Goal: Information Seeking & Learning: Learn about a topic

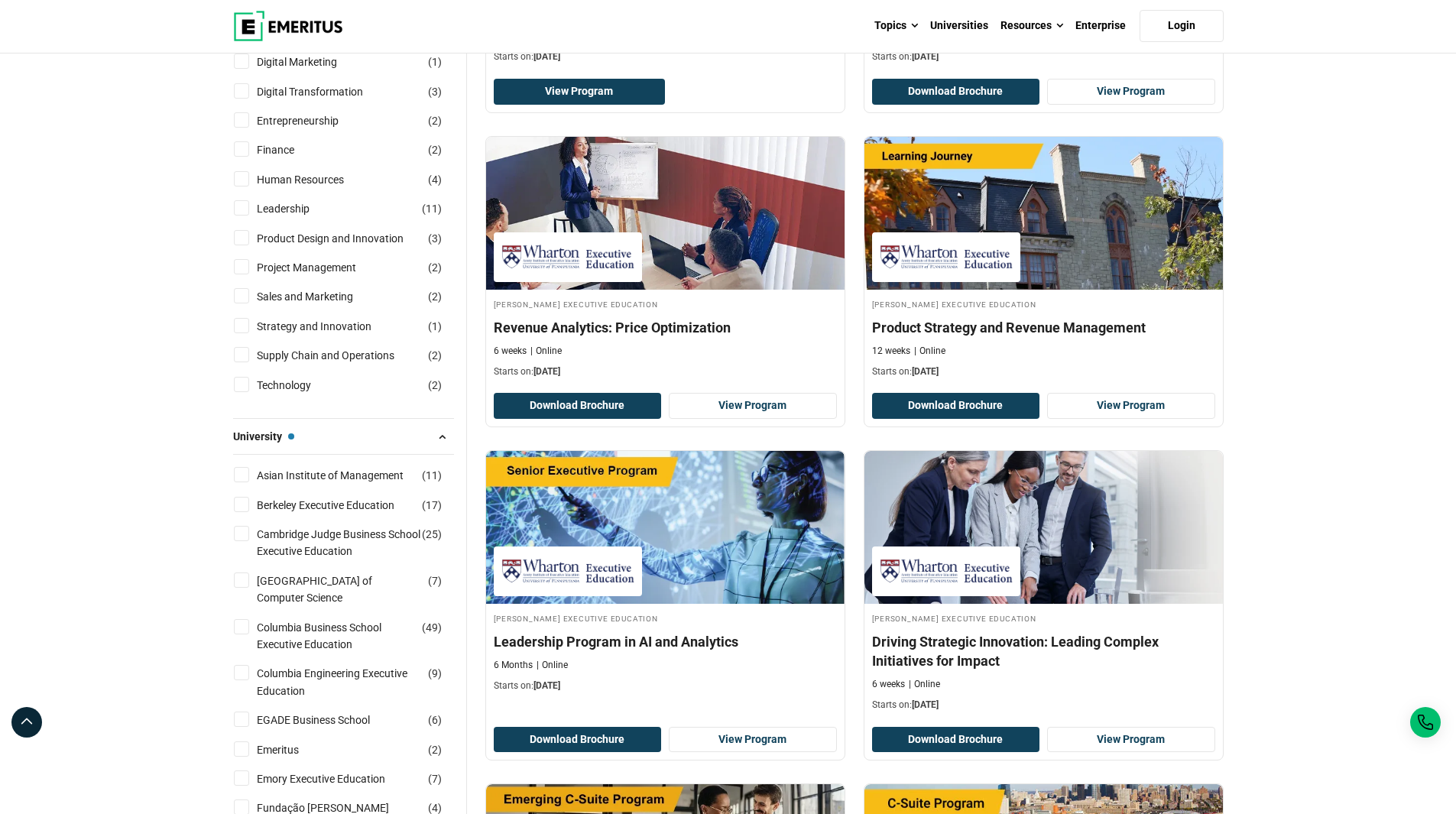
scroll to position [76, 0]
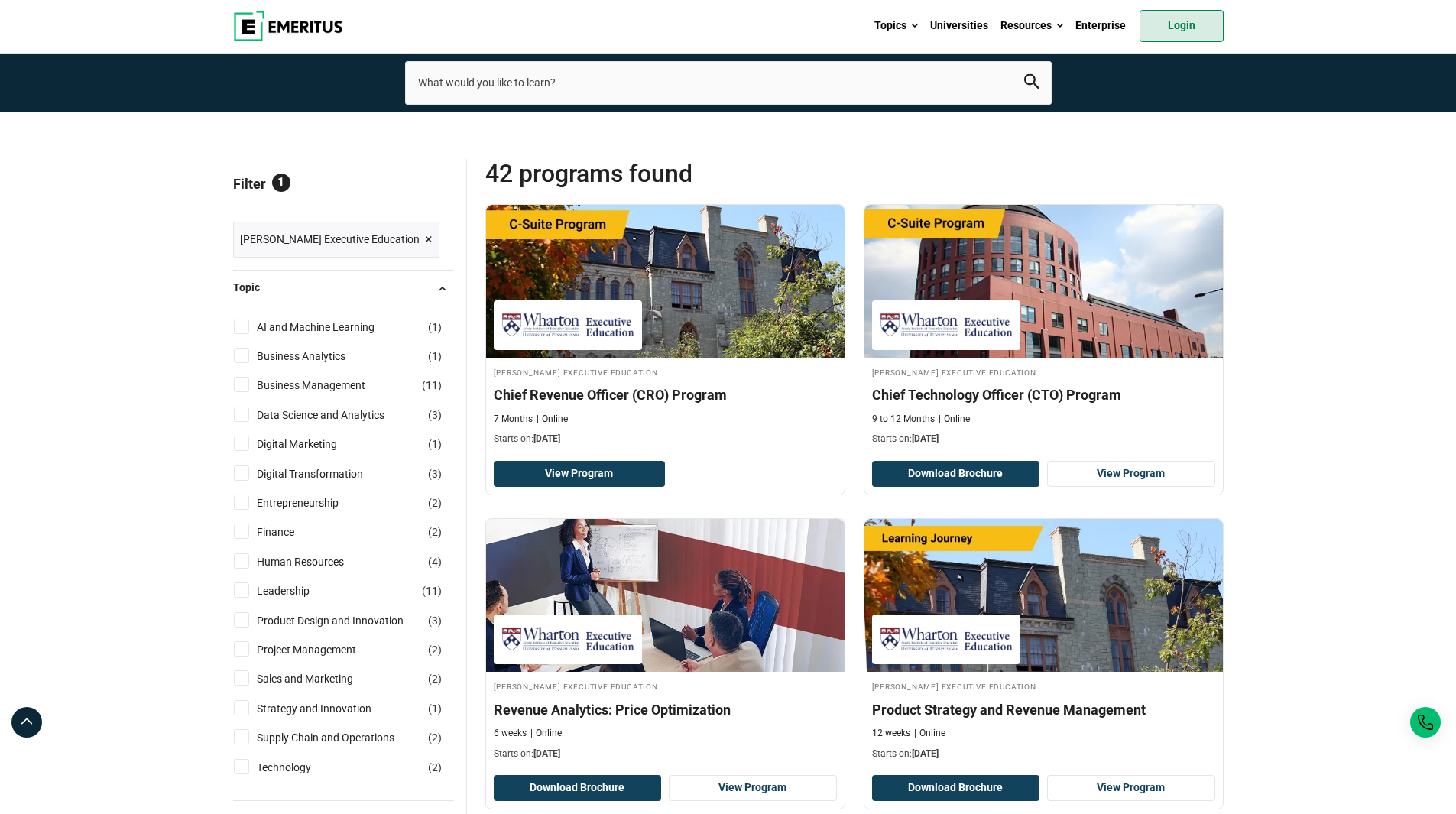
click at [1185, 26] on link "Login" at bounding box center [1182, 26] width 84 height 32
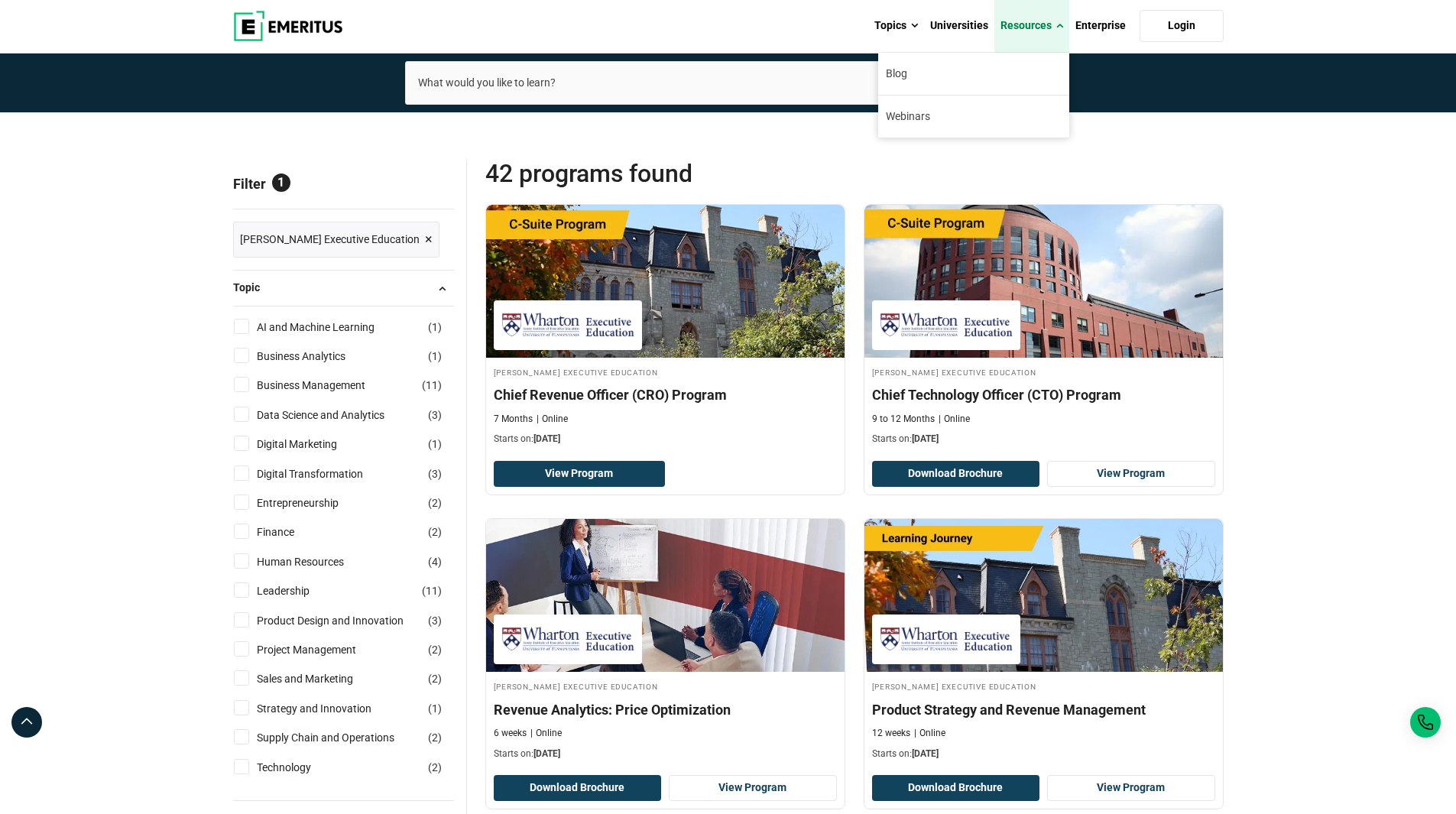
click at [1027, 27] on link "Resources" at bounding box center [1032, 25] width 75 height 54
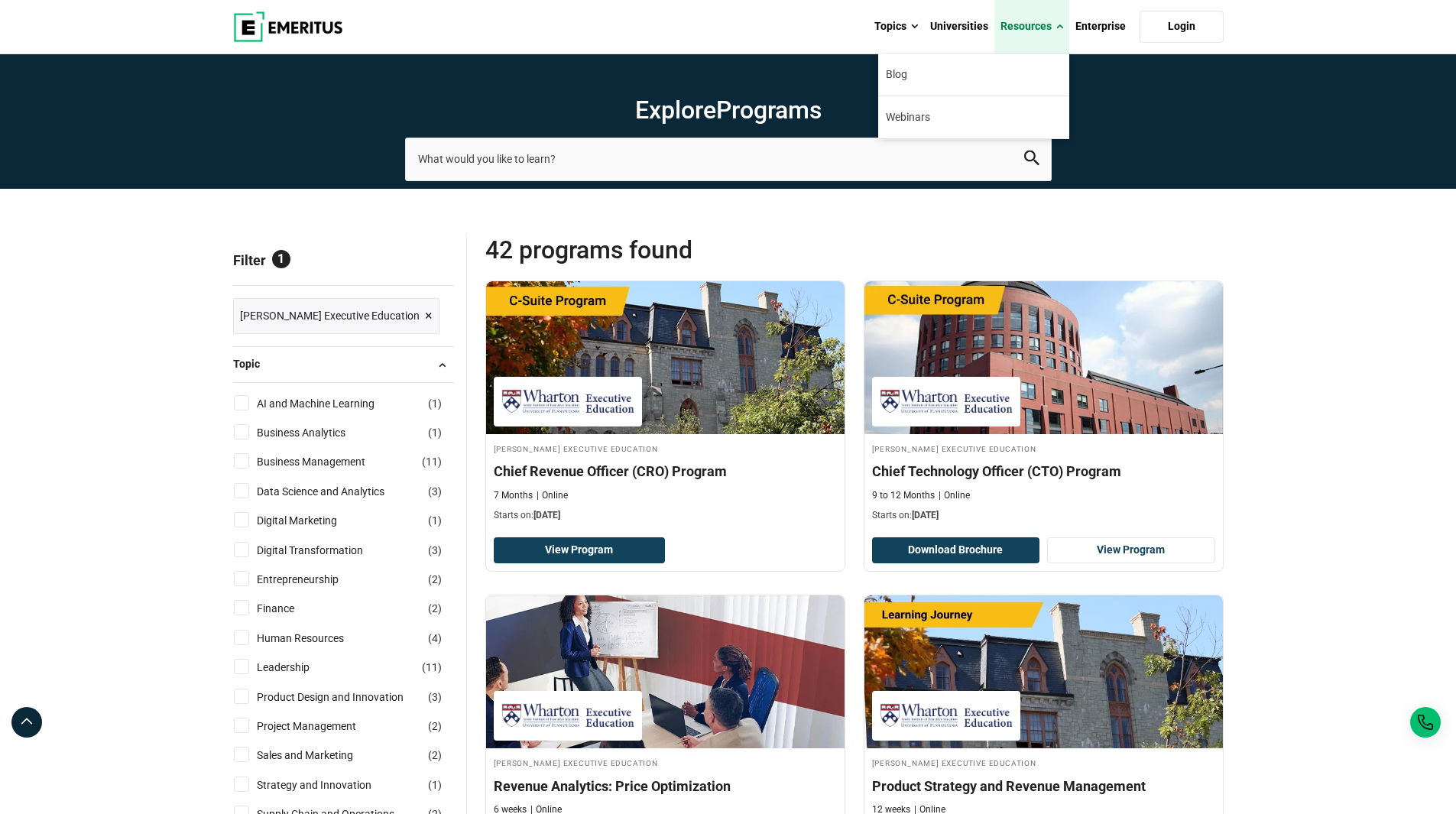
click at [1012, 24] on link "Resources" at bounding box center [1032, 26] width 75 height 54
click at [941, 114] on link "Webinars" at bounding box center [973, 117] width 191 height 42
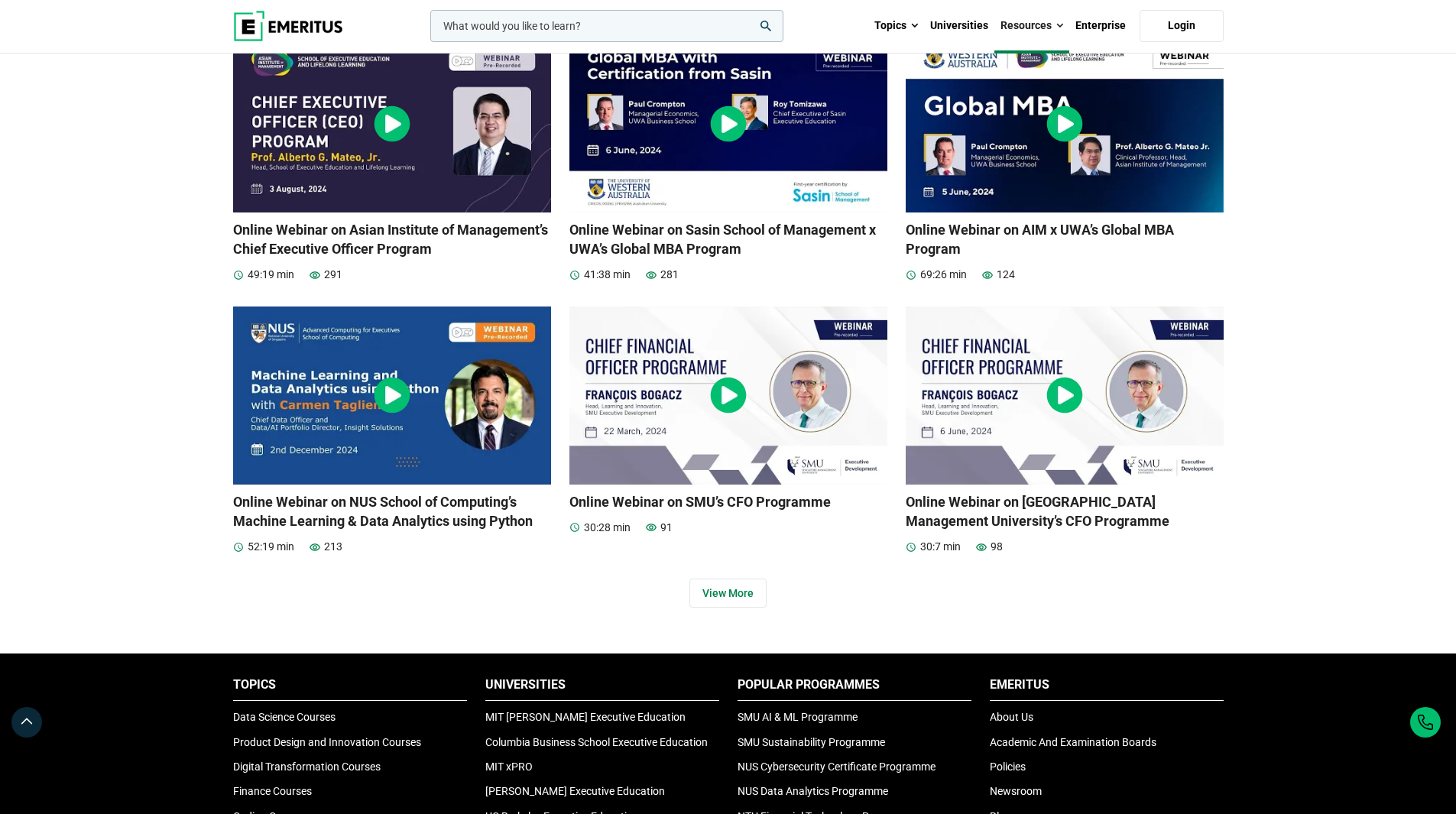
scroll to position [2064, 0]
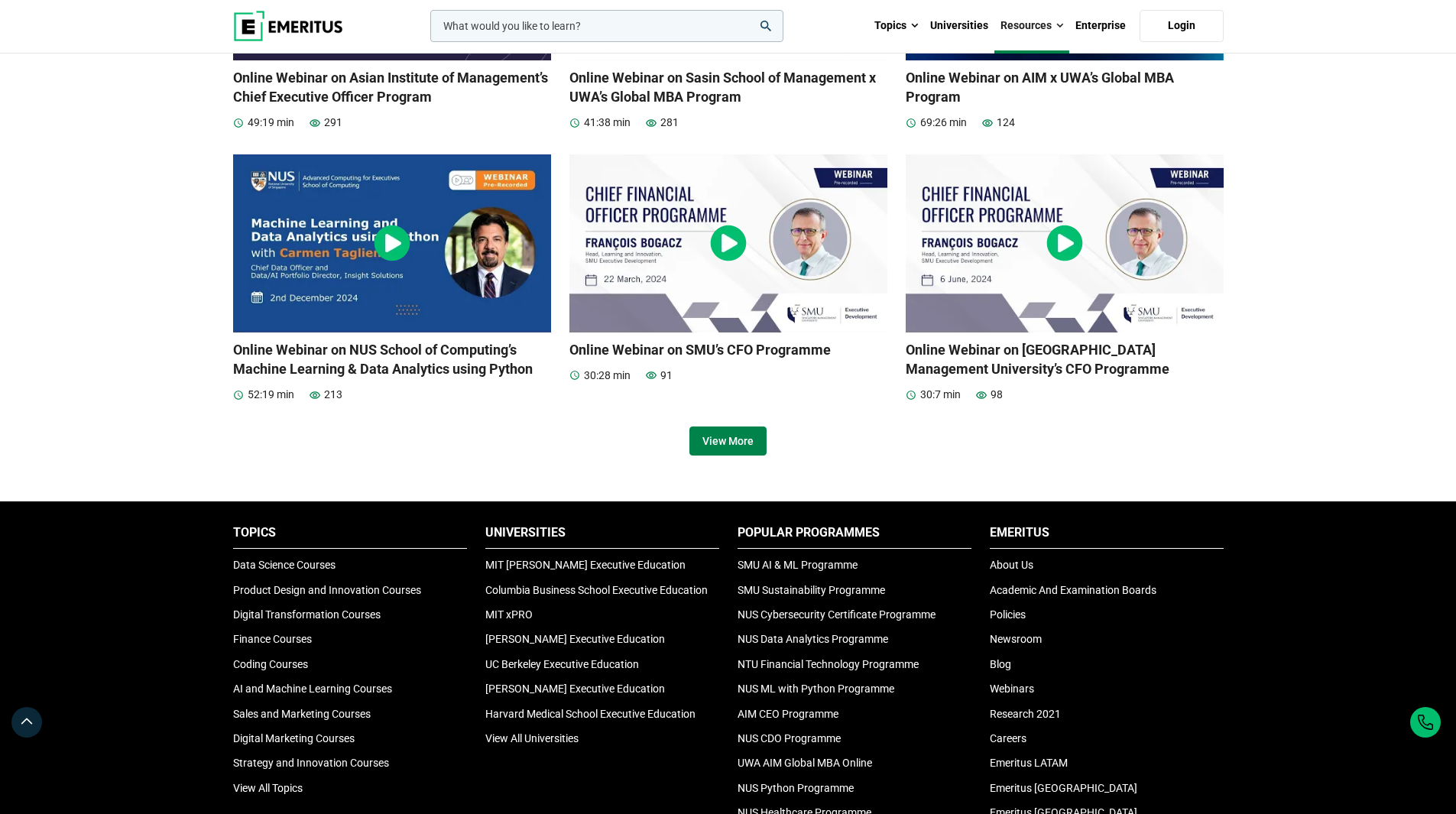
click at [748, 441] on link "View More" at bounding box center [728, 440] width 77 height 29
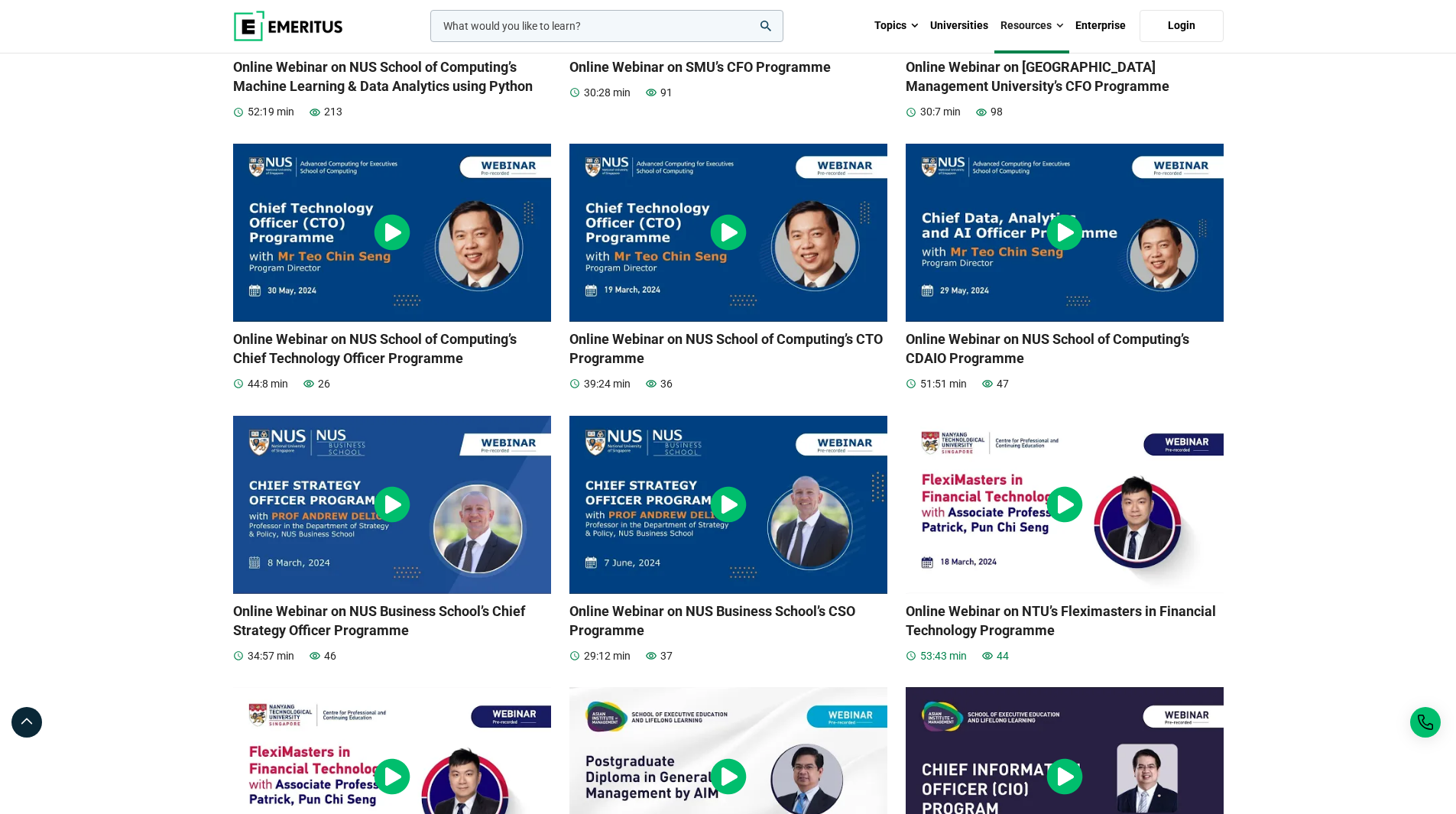
scroll to position [2369, 0]
